Goal: Information Seeking & Learning: Learn about a topic

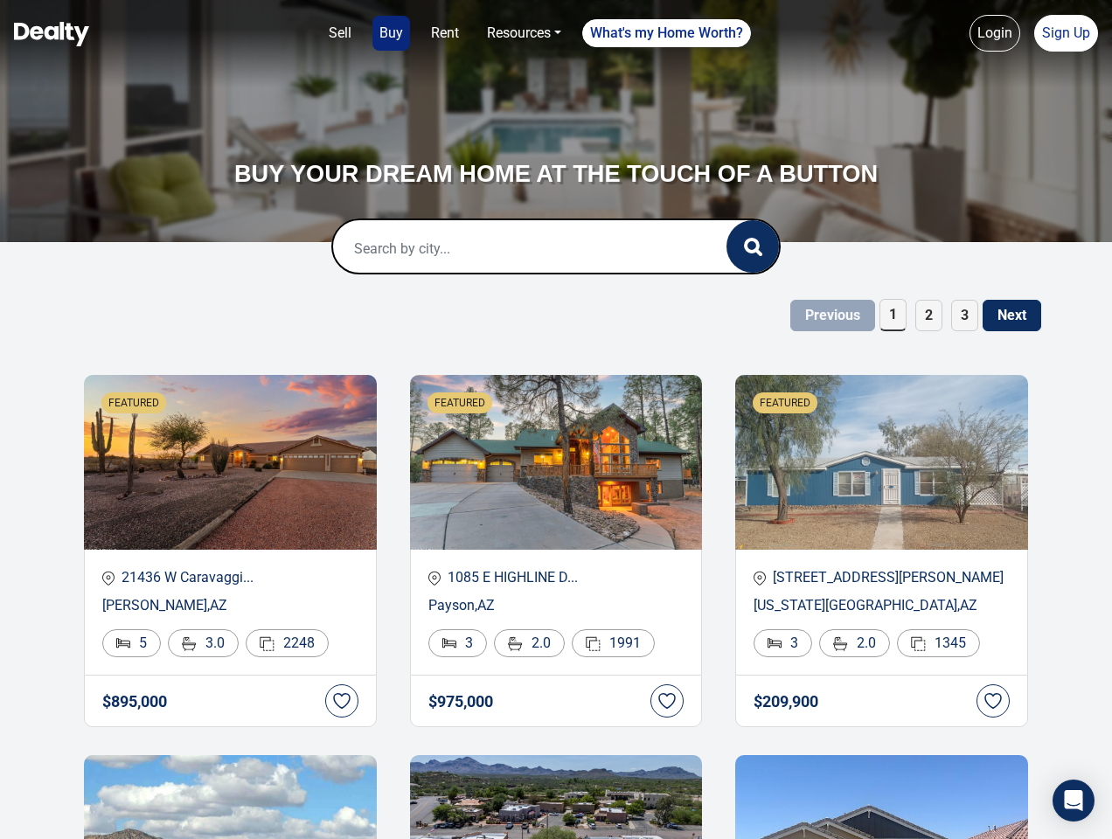
click at [340, 33] on link "Sell" at bounding box center [340, 33] width 37 height 35
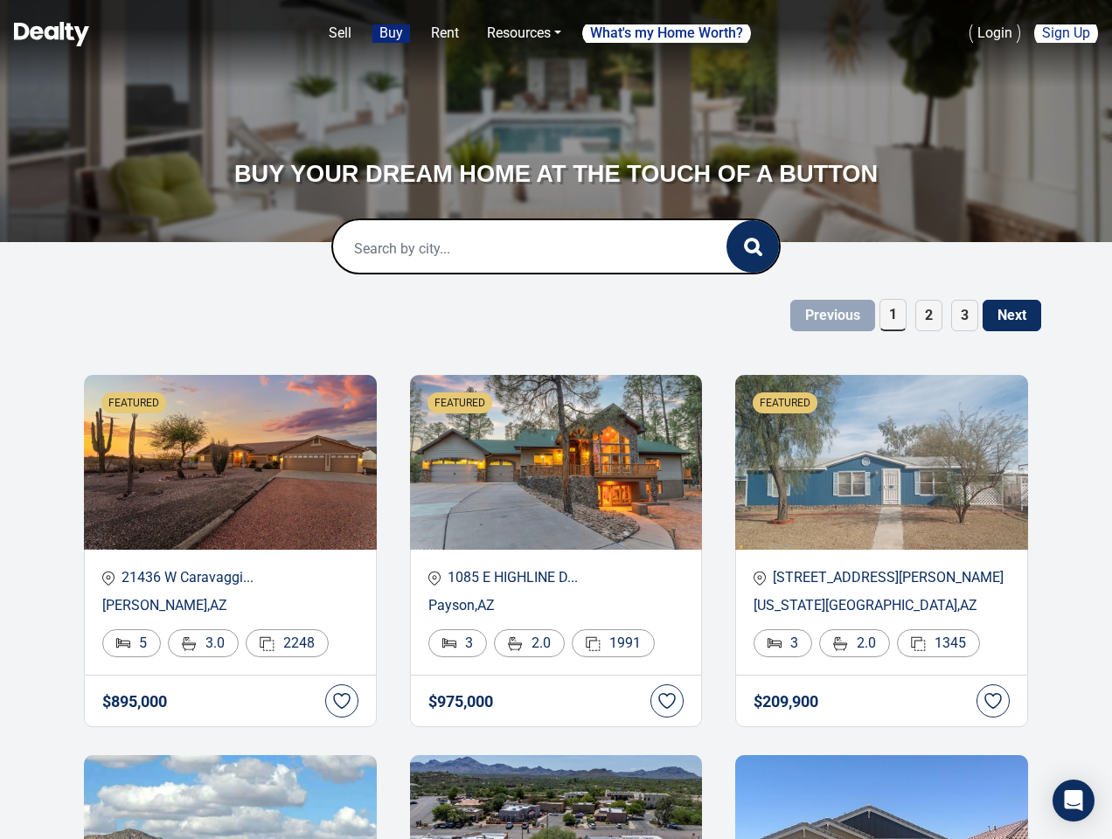
click at [391, 33] on nav "Sell Buy Rent Resources Loan Calculator Loan Options Find an agent What's my Ho…" at bounding box center [556, 43] width 1112 height 87
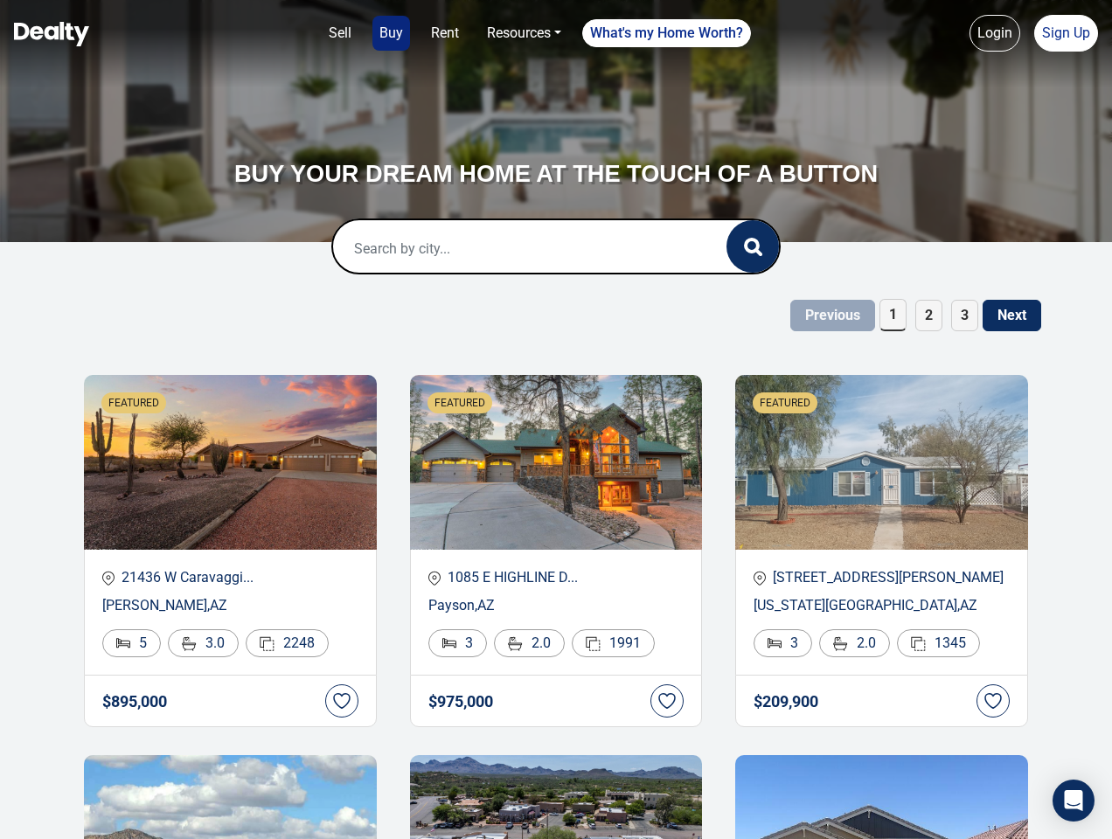
click at [445, 33] on link "Rent" at bounding box center [445, 33] width 42 height 35
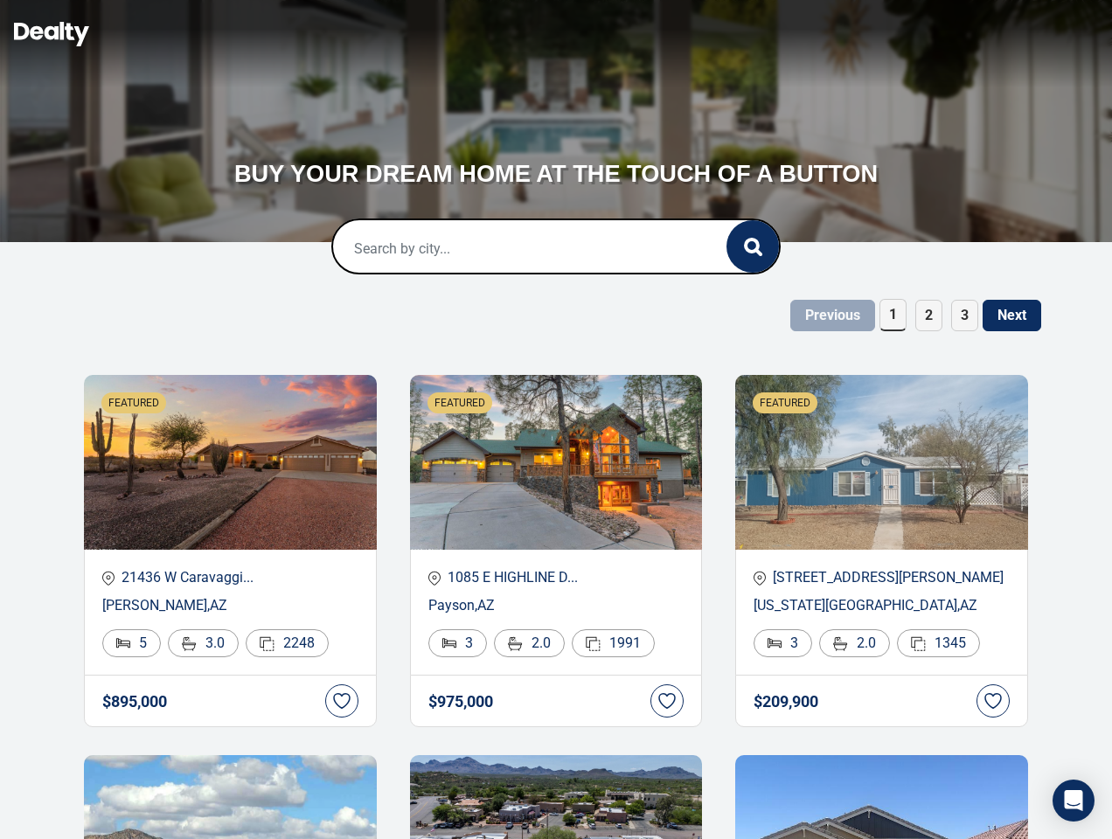
click at [524, 33] on link "Resources" at bounding box center [524, 33] width 88 height 35
click at [667, 33] on link "What's my Home Worth?" at bounding box center [666, 33] width 169 height 28
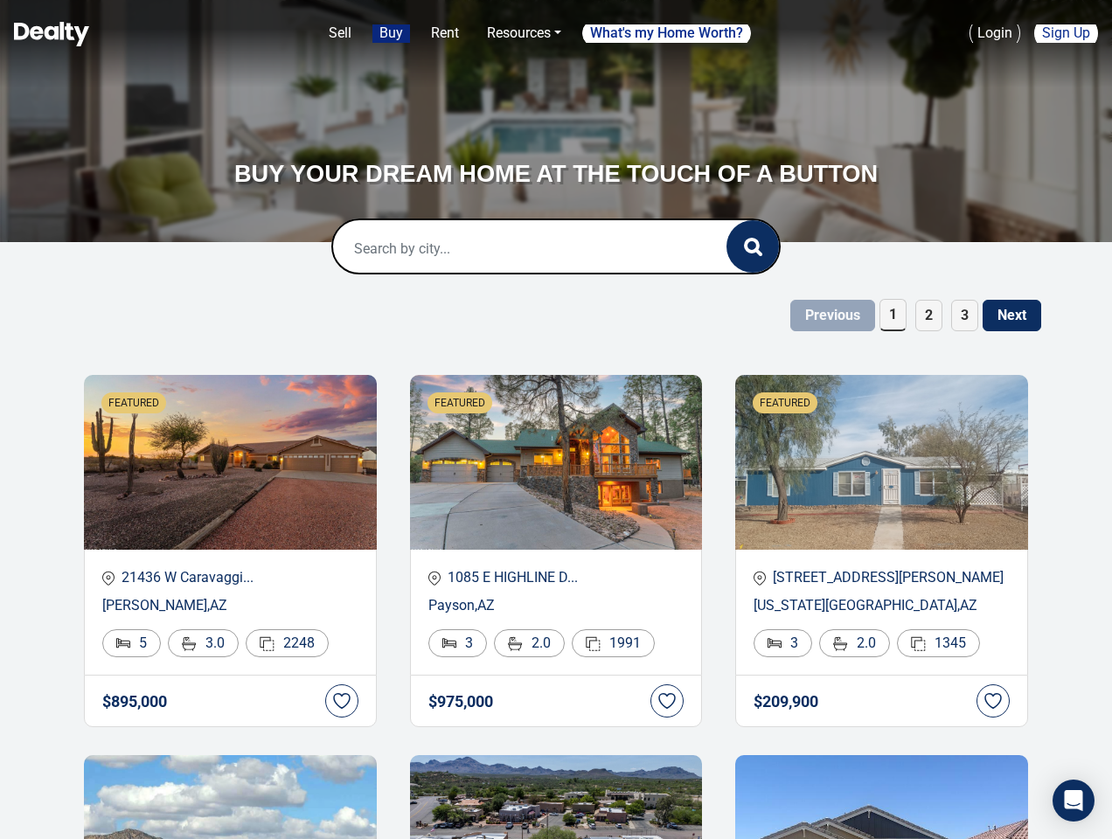
click at [995, 33] on nav "Sell Buy Rent Resources Loan Calculator Loan Options Find an agent What's my Ho…" at bounding box center [556, 43] width 1112 height 87
click at [1066, 33] on link "Sign Up" at bounding box center [1066, 33] width 64 height 37
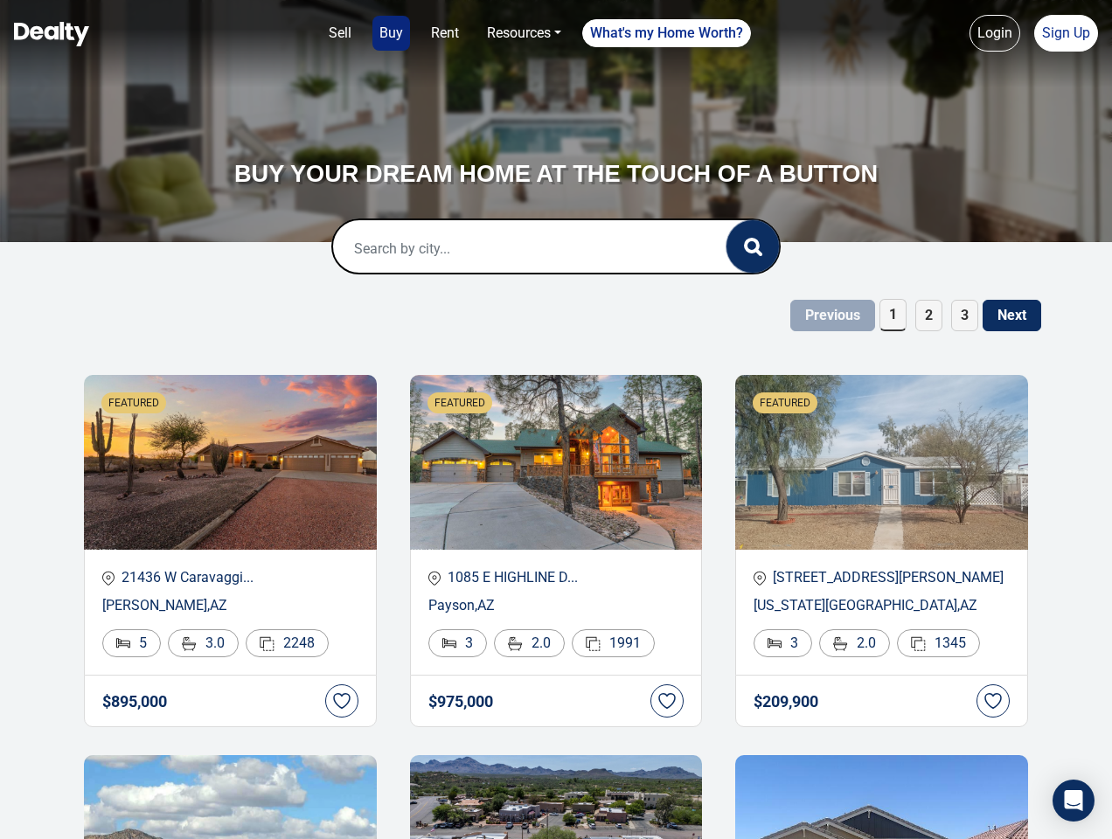
click at [753, 247] on icon "button" at bounding box center [753, 247] width 18 height 18
click at [893, 315] on span "1" at bounding box center [893, 315] width 27 height 32
